Goal: Task Accomplishment & Management: Use online tool/utility

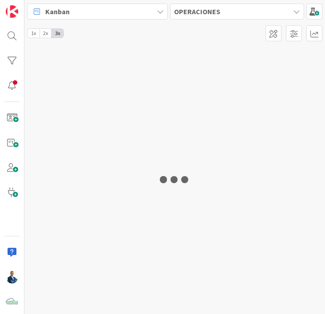
click at [88, 9] on div "Kanban" at bounding box center [97, 12] width 141 height 16
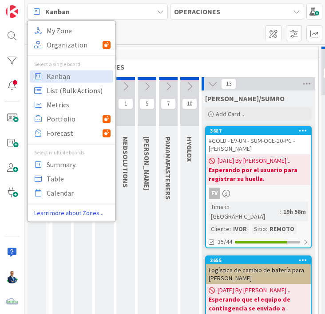
click at [181, 9] on b "OPERACIONES" at bounding box center [197, 11] width 46 height 9
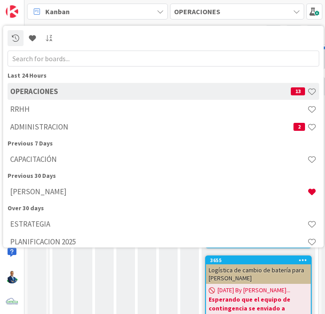
click at [34, 194] on h4 "[PERSON_NAME]" at bounding box center [158, 191] width 297 height 9
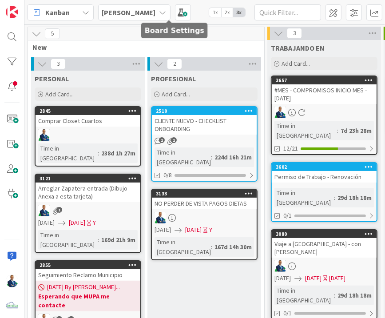
click at [175, 14] on span at bounding box center [183, 12] width 16 height 16
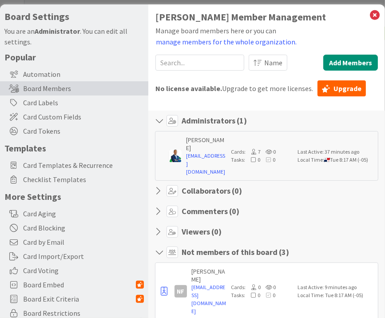
click at [72, 158] on div "Card Templates & Recurrence" at bounding box center [74, 165] width 148 height 14
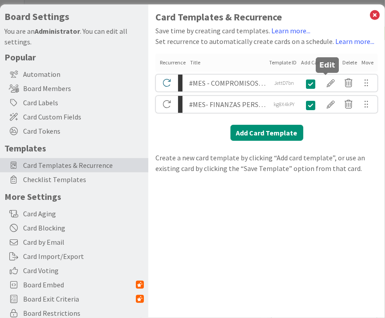
click at [324, 83] on div at bounding box center [331, 82] width 18 height 15
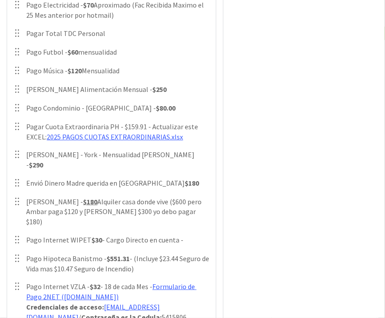
scroll to position [284, 0]
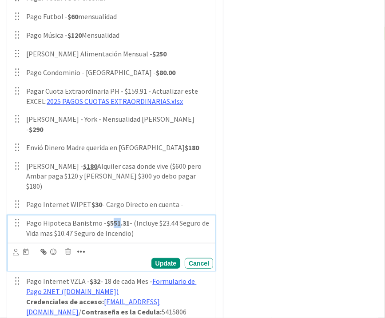
drag, startPoint x: 117, startPoint y: 202, endPoint x: 112, endPoint y: 202, distance: 5.3
click at [112, 218] on strong "$551.31" at bounding box center [117, 222] width 23 height 9
drag, startPoint x: 127, startPoint y: 202, endPoint x: 122, endPoint y: 202, distance: 4.9
click at [122, 218] on strong "$506.31" at bounding box center [117, 222] width 23 height 9
click at [165, 258] on div "Update" at bounding box center [165, 263] width 29 height 11
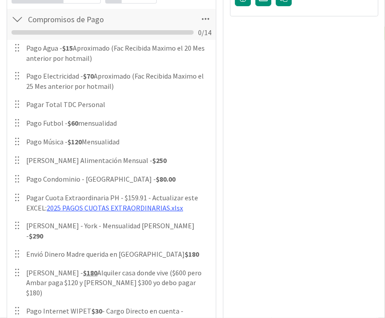
scroll to position [0, 0]
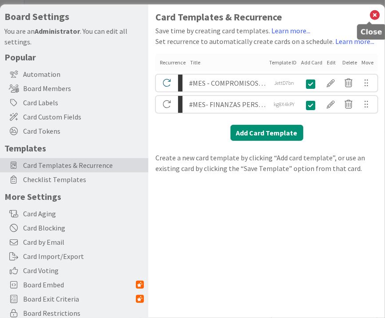
click at [324, 14] on icon at bounding box center [375, 15] width 12 height 12
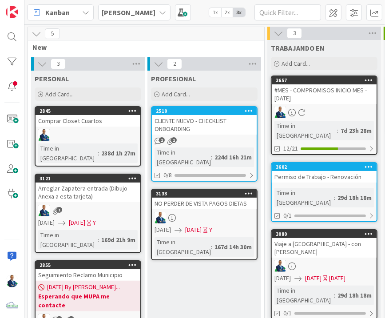
click at [316, 87] on div "#MES - COMPROMISOS INICIO MES - [DATE]" at bounding box center [324, 94] width 105 height 20
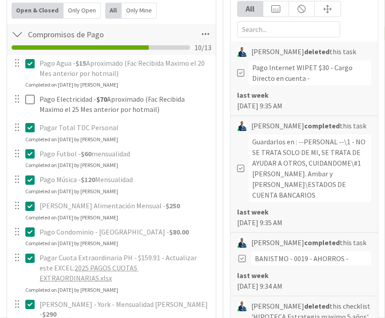
scroll to position [248, 0]
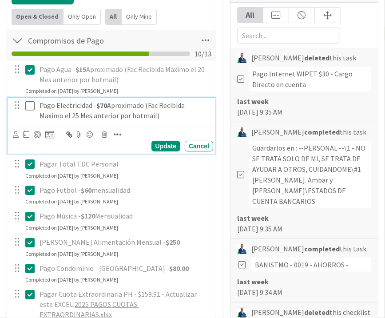
click at [28, 101] on icon at bounding box center [29, 105] width 9 height 11
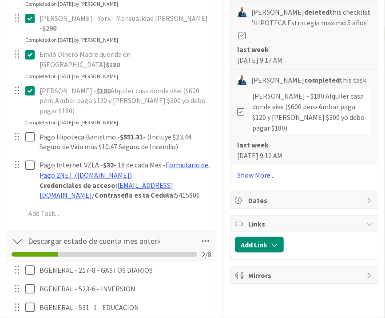
scroll to position [568, 0]
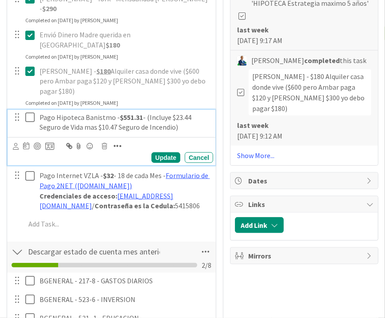
click at [137, 113] on strong "$551.31" at bounding box center [131, 117] width 23 height 9
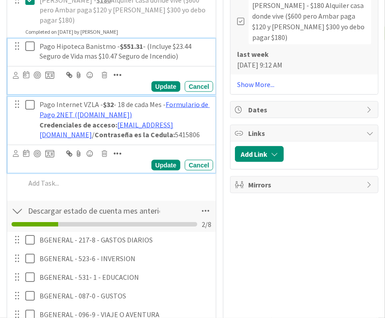
click at [35, 98] on button at bounding box center [30, 105] width 11 height 14
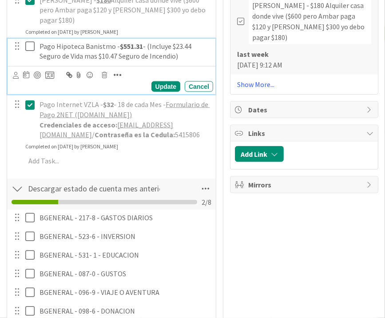
click at [29, 41] on icon at bounding box center [29, 46] width 9 height 11
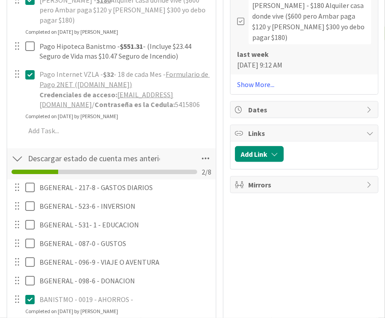
type textarea "x"
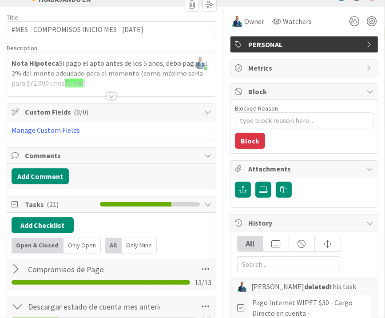
scroll to position [0, 0]
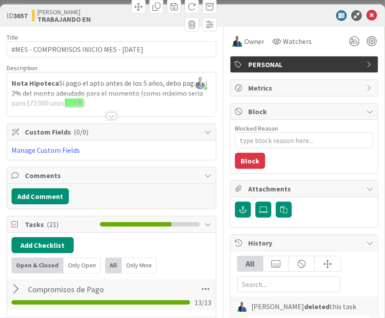
click at [324, 12] on icon at bounding box center [371, 15] width 11 height 11
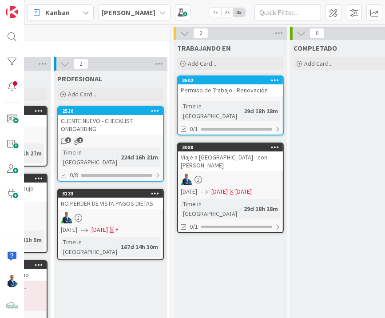
scroll to position [0, 167]
